Goal: Navigation & Orientation: Find specific page/section

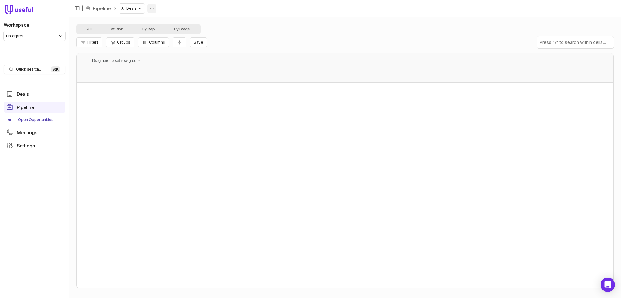
click at [152, 8] on html "Workspace Enterpret Quick search... ⌘ K Deals Pipeline Open Opportunities Meeti…" at bounding box center [310, 149] width 621 height 298
click at [138, 17] on div "Delete" at bounding box center [143, 20] width 28 height 12
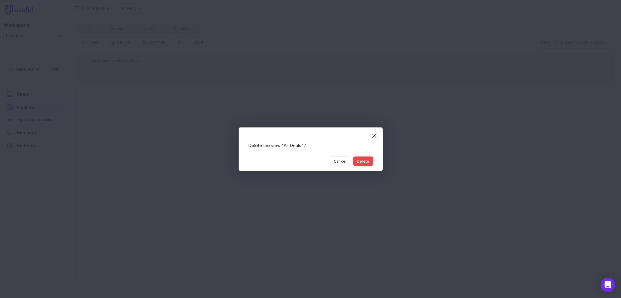
click at [360, 164] on button "Delete" at bounding box center [363, 160] width 20 height 9
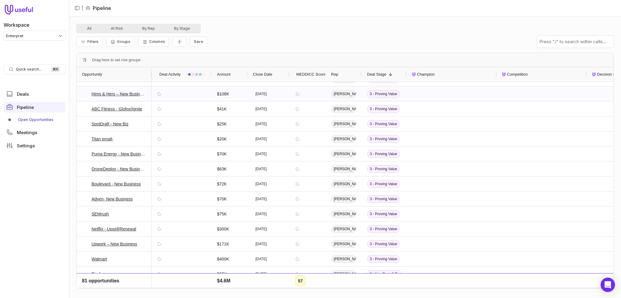
scroll to position [132, 0]
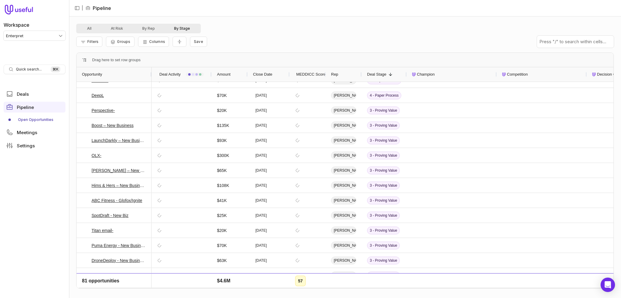
click at [184, 25] on button "By Stage" at bounding box center [181, 28] width 35 height 7
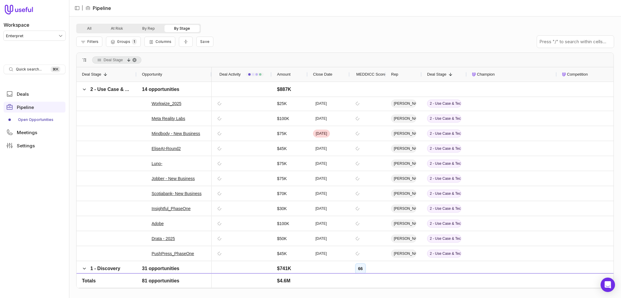
click at [267, 39] on div "Filters Groups 1 Columns Save" at bounding box center [345, 41] width 538 height 17
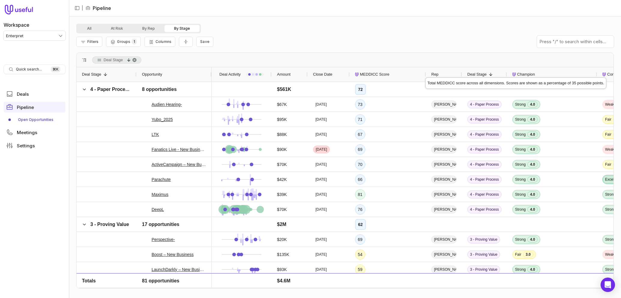
drag, startPoint x: 385, startPoint y: 74, endPoint x: 426, endPoint y: 72, distance: 40.2
click at [185, 40] on icon "Collapse all rows" at bounding box center [186, 41] width 6 height 5
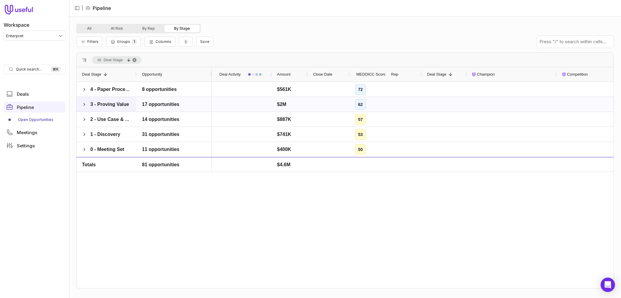
click at [81, 106] on div "3 - Proving Value" at bounding box center [107, 104] width 60 height 15
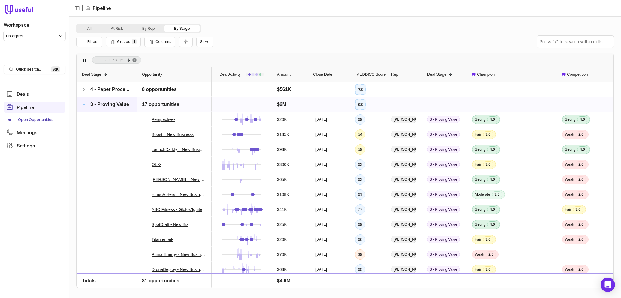
click at [86, 103] on span at bounding box center [84, 104] width 5 height 5
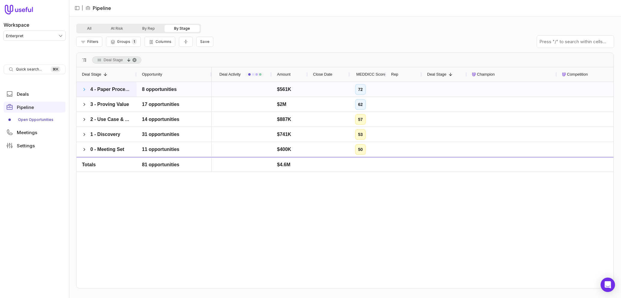
click at [84, 89] on span at bounding box center [84, 89] width 5 height 5
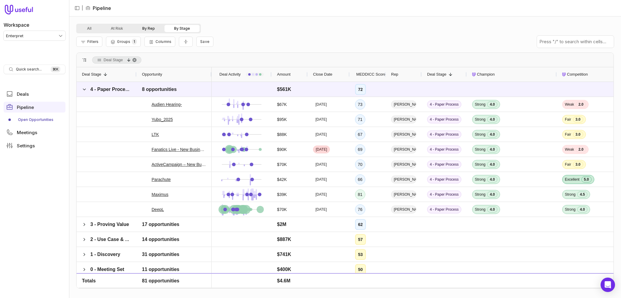
click at [151, 27] on button "By Rep" at bounding box center [149, 28] width 32 height 7
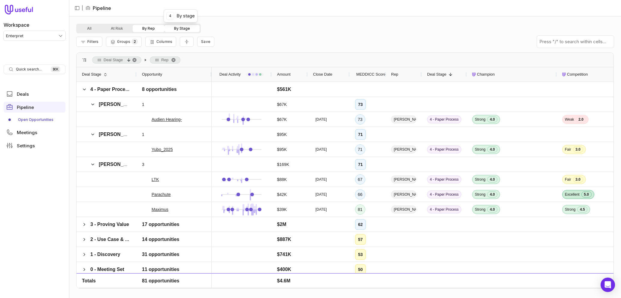
click at [197, 27] on button "By Stage" at bounding box center [181, 28] width 35 height 7
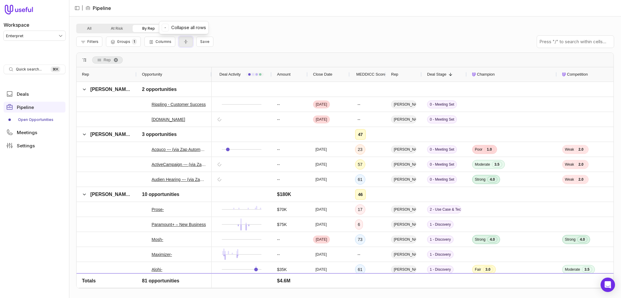
click at [182, 44] on button "Collapse all rows" at bounding box center [186, 42] width 14 height 11
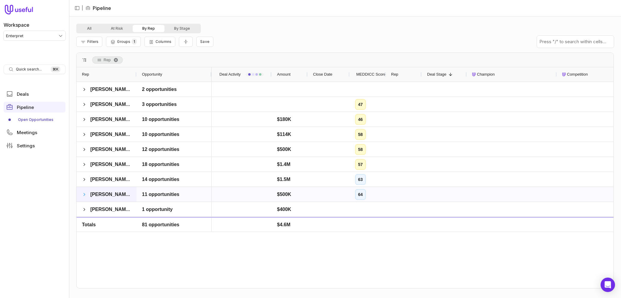
click at [83, 194] on span at bounding box center [84, 194] width 5 height 5
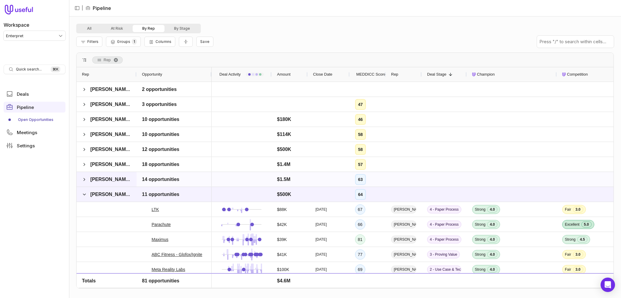
click at [83, 184] on span at bounding box center [84, 179] width 5 height 12
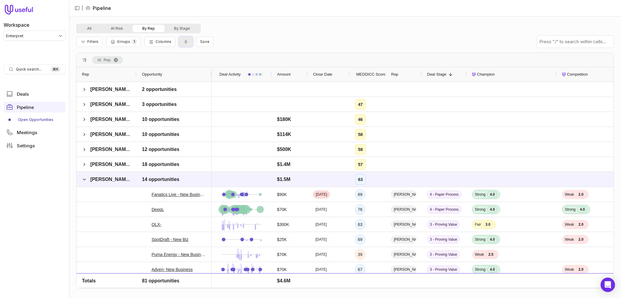
click at [186, 41] on icon "Collapse all rows" at bounding box center [186, 41] width 6 height 5
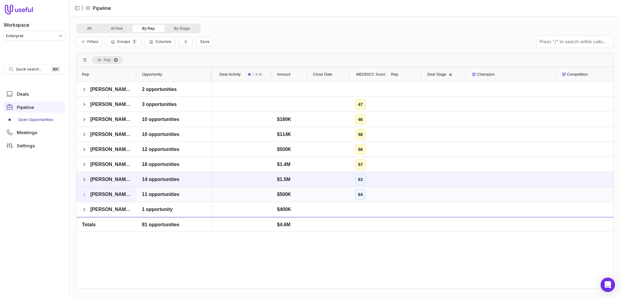
click at [82, 196] on span at bounding box center [84, 194] width 5 height 5
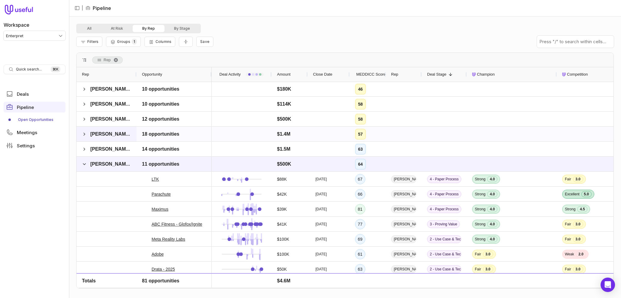
click at [85, 133] on span at bounding box center [84, 134] width 5 height 5
